Goal: Navigation & Orientation: Understand site structure

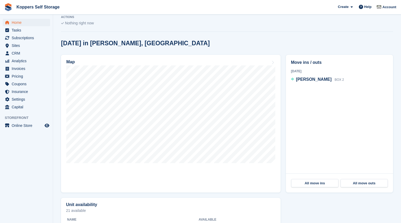
scroll to position [106, 0]
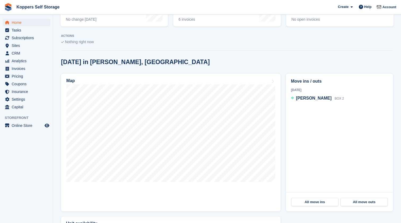
scroll to position [140, 0]
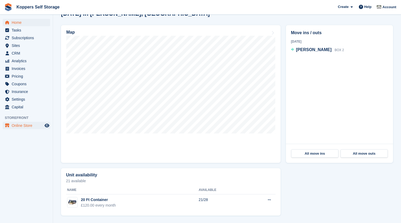
click at [25, 125] on span "Online Store" at bounding box center [28, 125] width 32 height 7
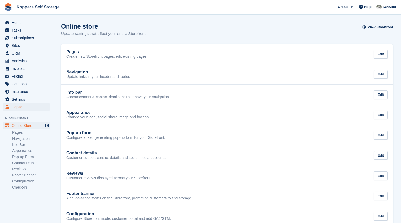
click at [18, 107] on span "Capital" at bounding box center [28, 106] width 32 height 7
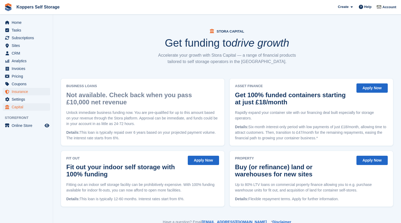
click at [24, 91] on span "Insurance" at bounding box center [28, 91] width 32 height 7
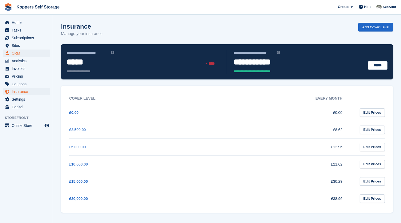
click at [19, 54] on span "CRM" at bounding box center [28, 53] width 32 height 7
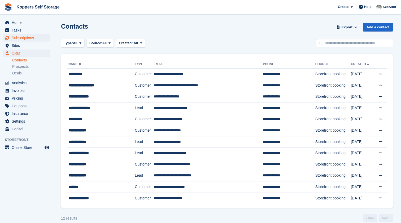
click at [23, 40] on span "Subscriptions" at bounding box center [28, 37] width 32 height 7
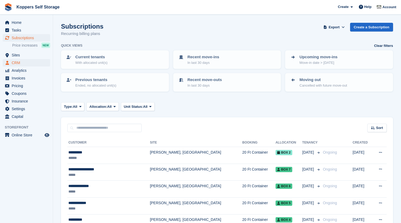
click at [20, 62] on span "CRM" at bounding box center [28, 62] width 32 height 7
